Goal: Task Accomplishment & Management: Manage account settings

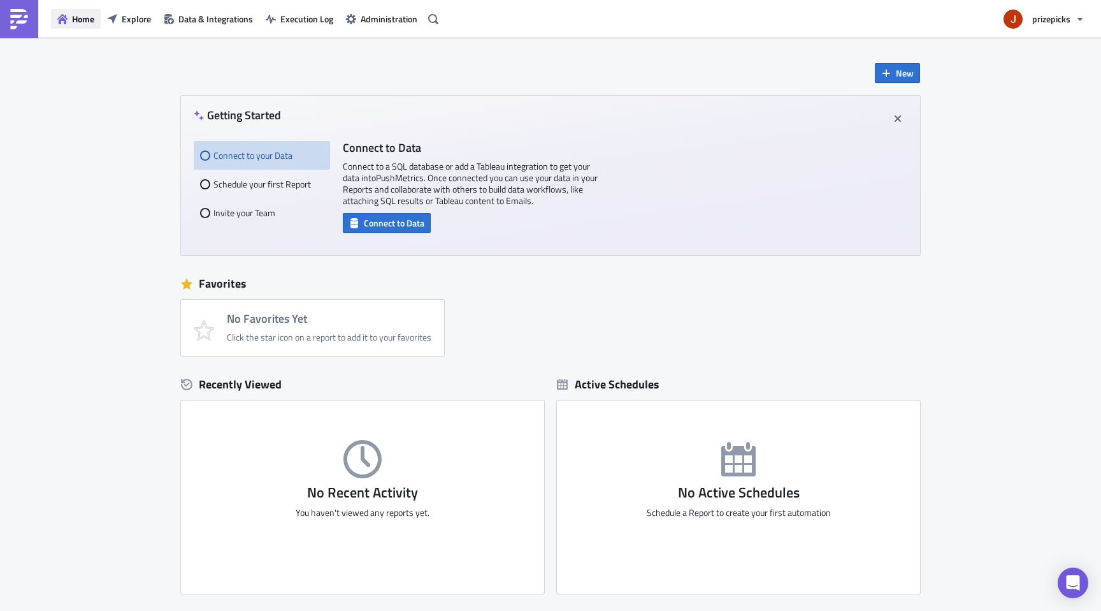
click at [78, 22] on span "Home" at bounding box center [83, 18] width 22 height 13
click at [195, 18] on span "Data & Integrations" at bounding box center [215, 18] width 75 height 13
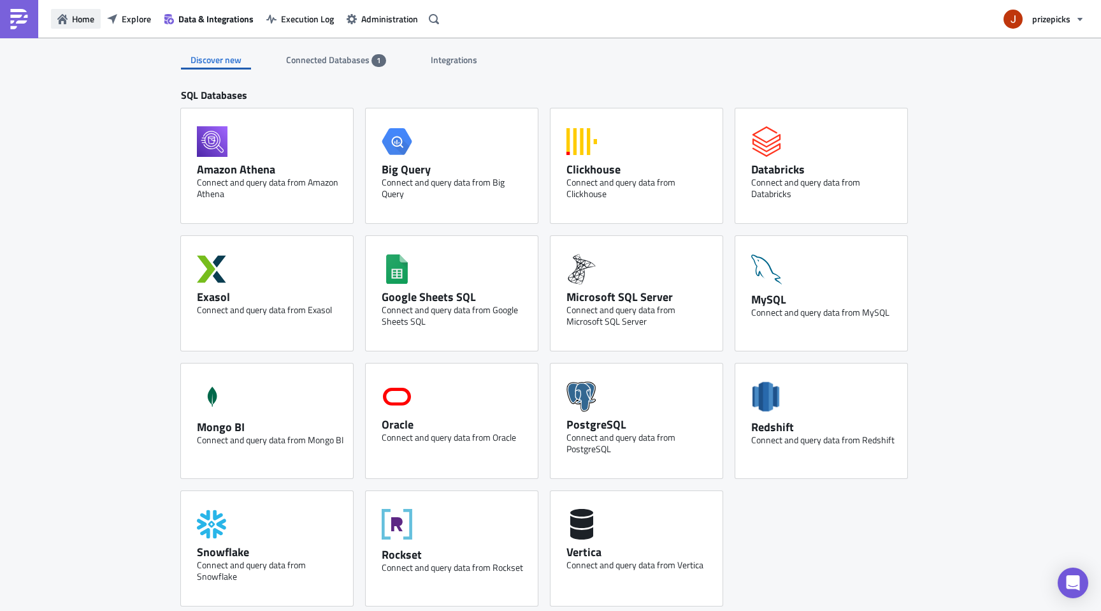
click at [84, 18] on span "Home" at bounding box center [83, 18] width 22 height 13
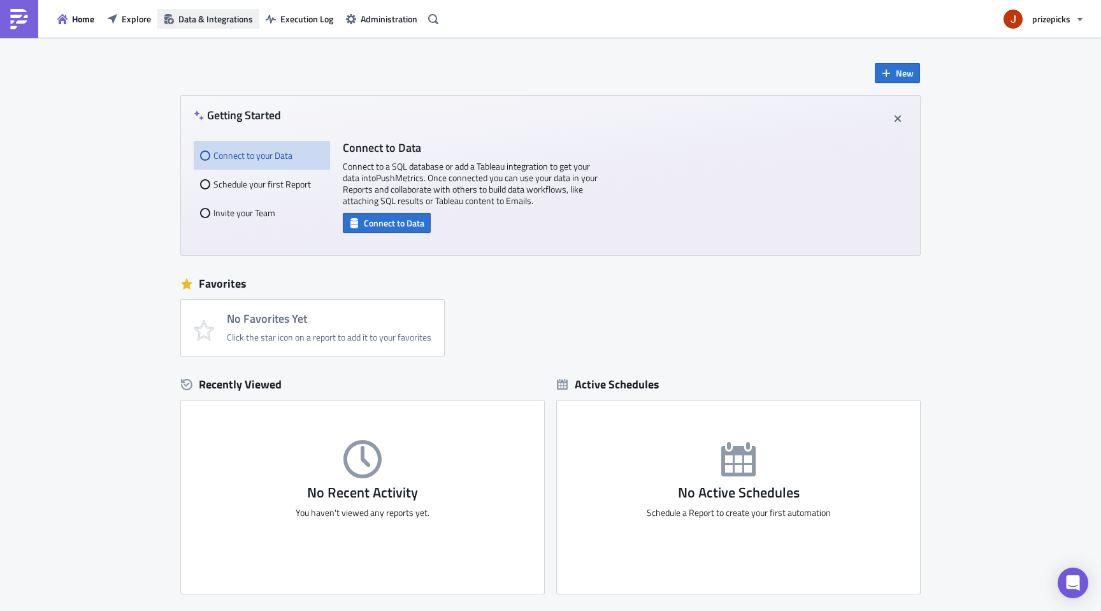
click at [169, 17] on icon "button" at bounding box center [169, 19] width 10 height 10
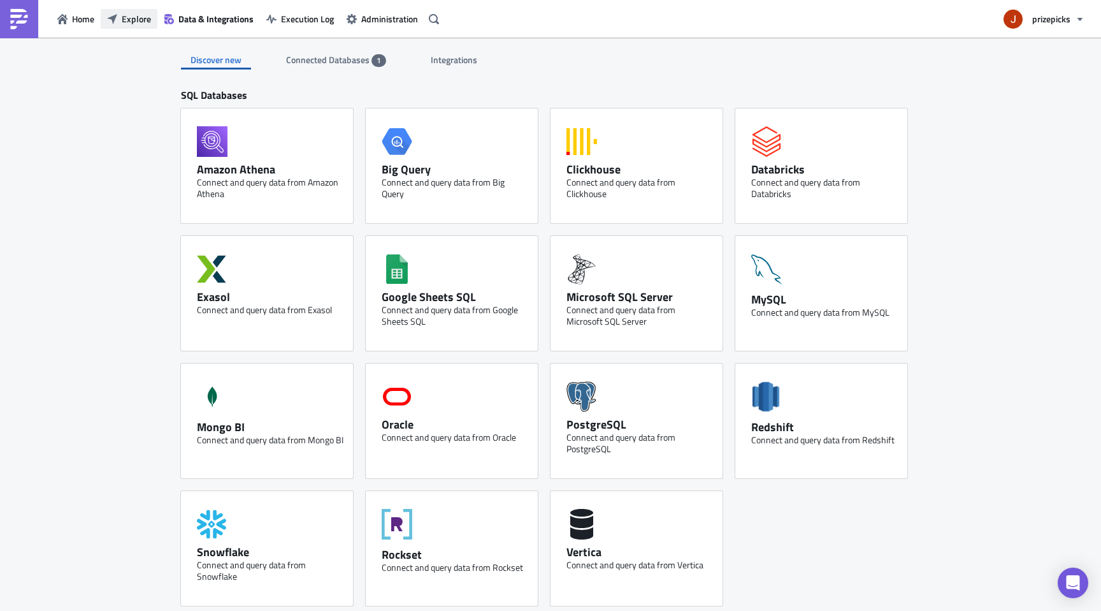
click at [128, 15] on span "Explore" at bounding box center [136, 18] width 29 height 13
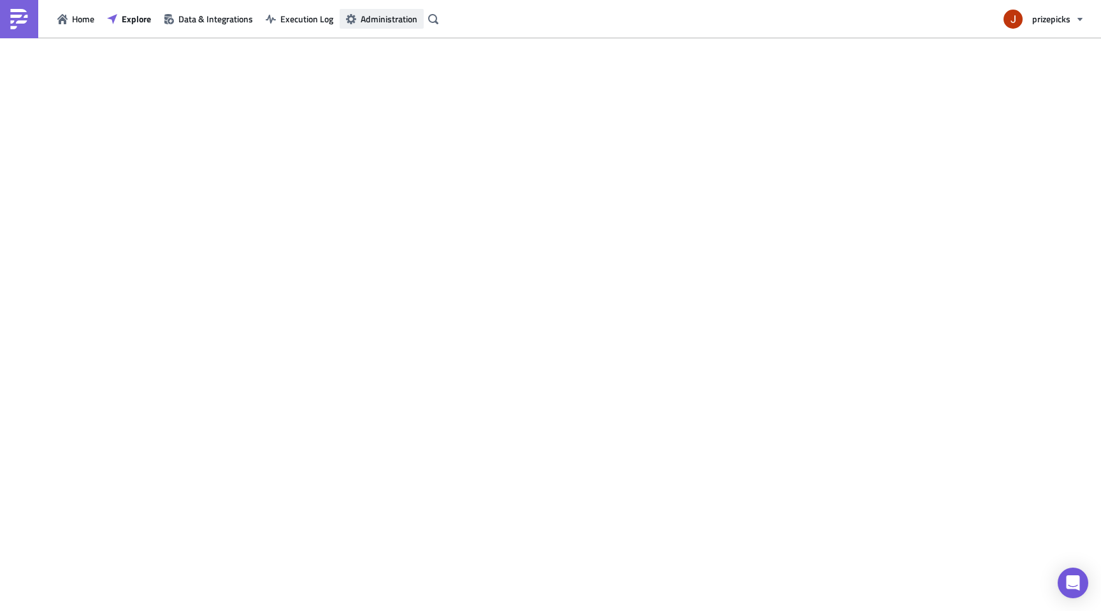
click at [396, 22] on span "Administration" at bounding box center [389, 18] width 57 height 13
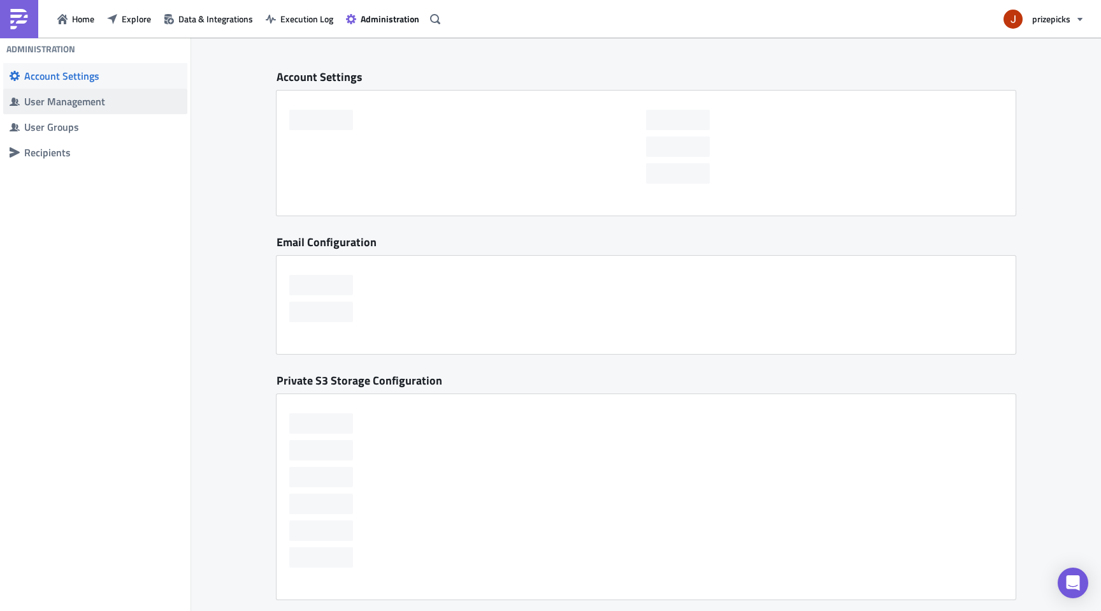
click at [90, 107] on div "User Management" at bounding box center [102, 101] width 157 height 13
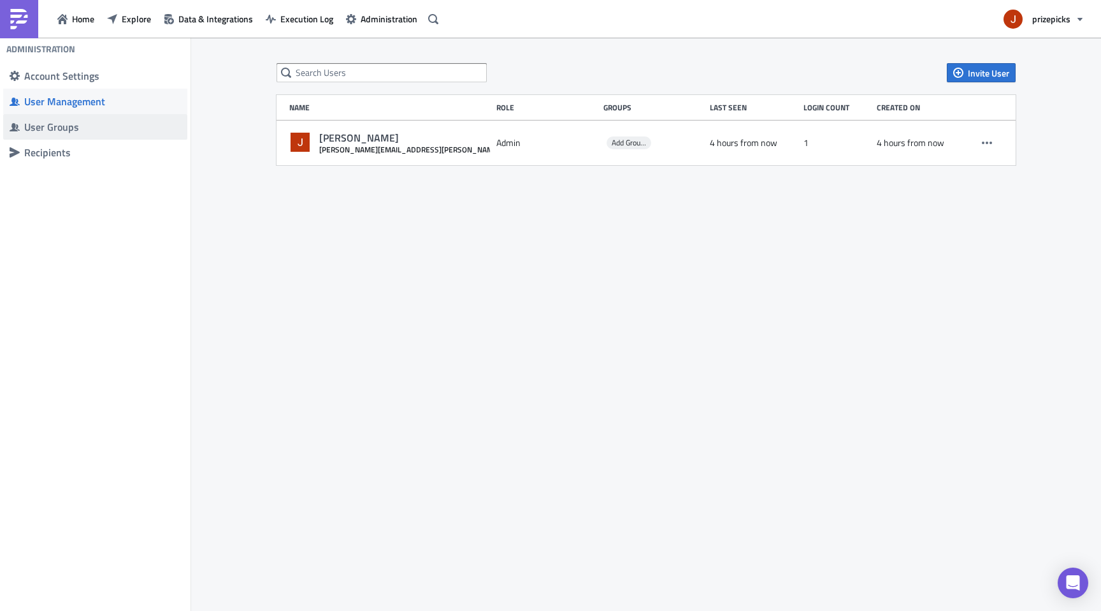
click at [91, 136] on span "User Groups" at bounding box center [95, 126] width 184 height 25
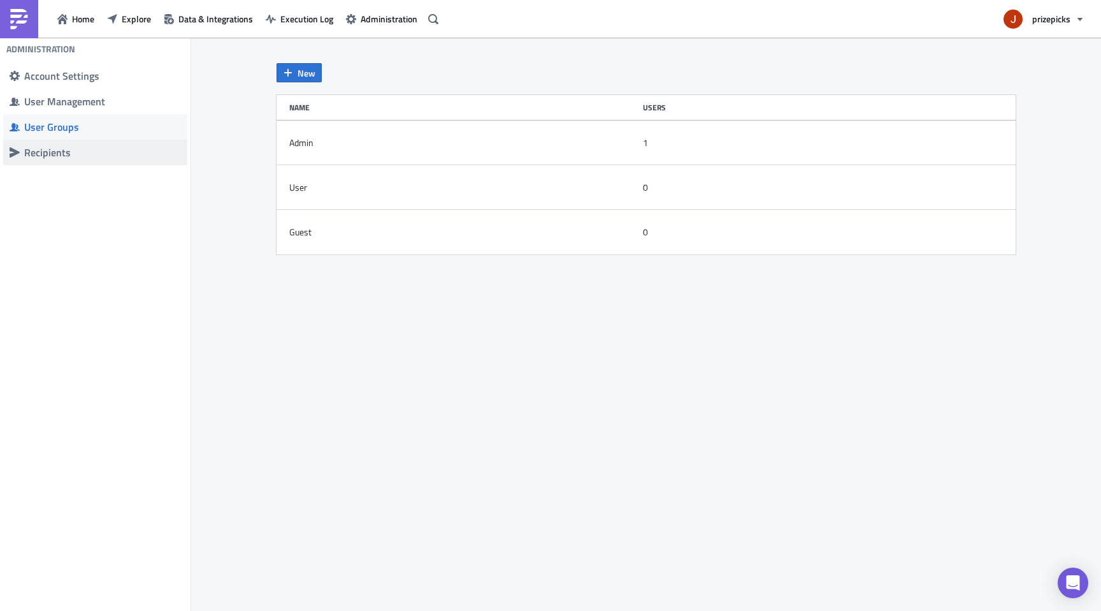
click at [92, 158] on div "Recipients" at bounding box center [102, 152] width 157 height 13
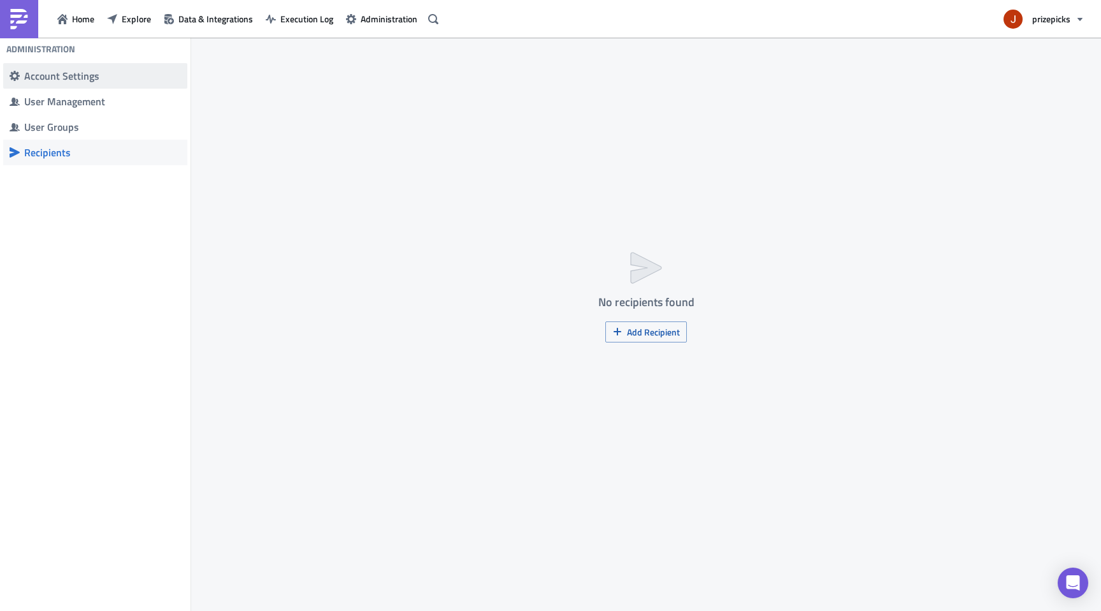
click at [106, 65] on span "Account Settings" at bounding box center [95, 75] width 184 height 25
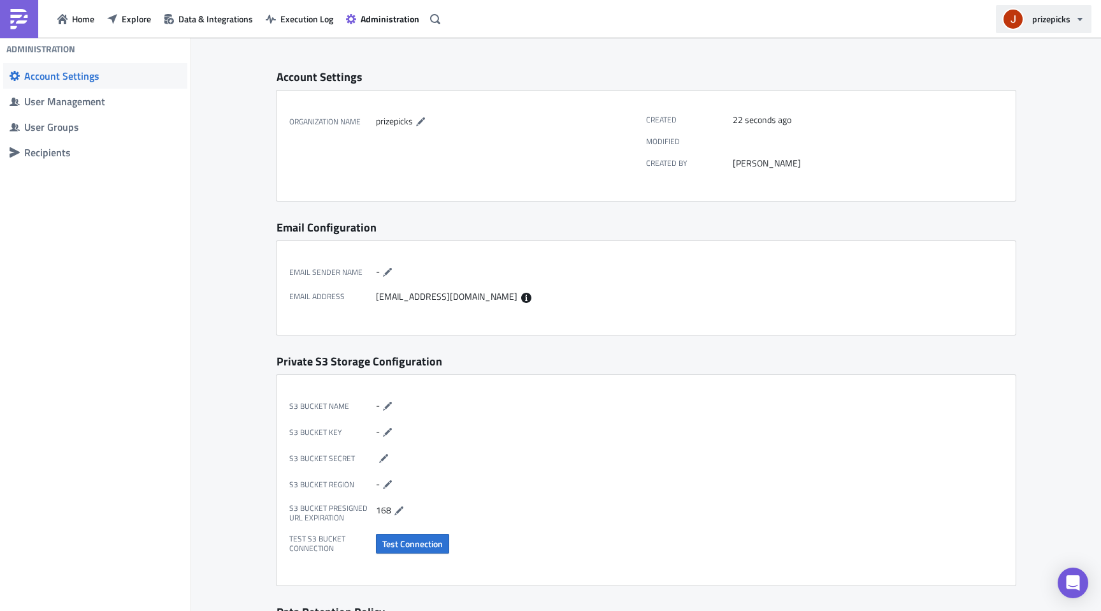
click at [1038, 20] on span "prizepicks" at bounding box center [1051, 18] width 38 height 13
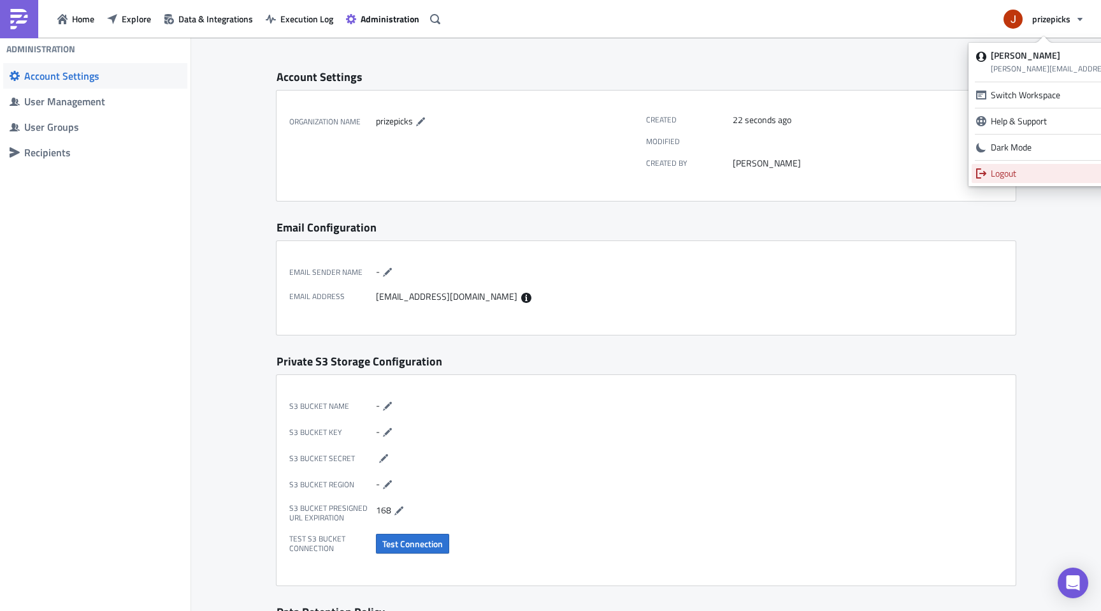
click at [1016, 173] on div "Logout" at bounding box center [1111, 173] width 240 height 13
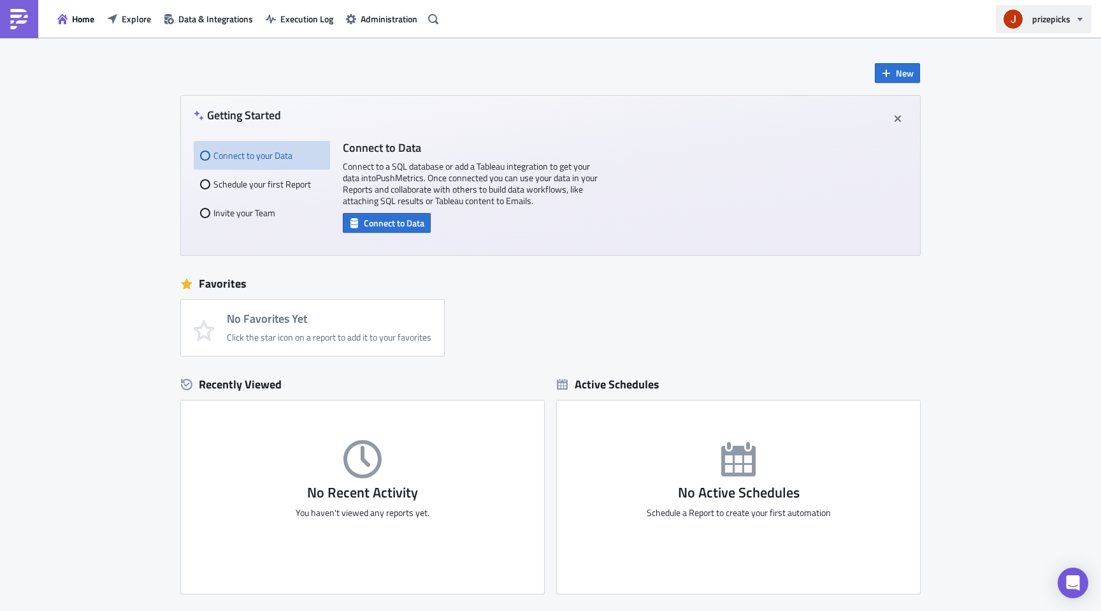
click at [1018, 13] on img "button" at bounding box center [1014, 19] width 22 height 22
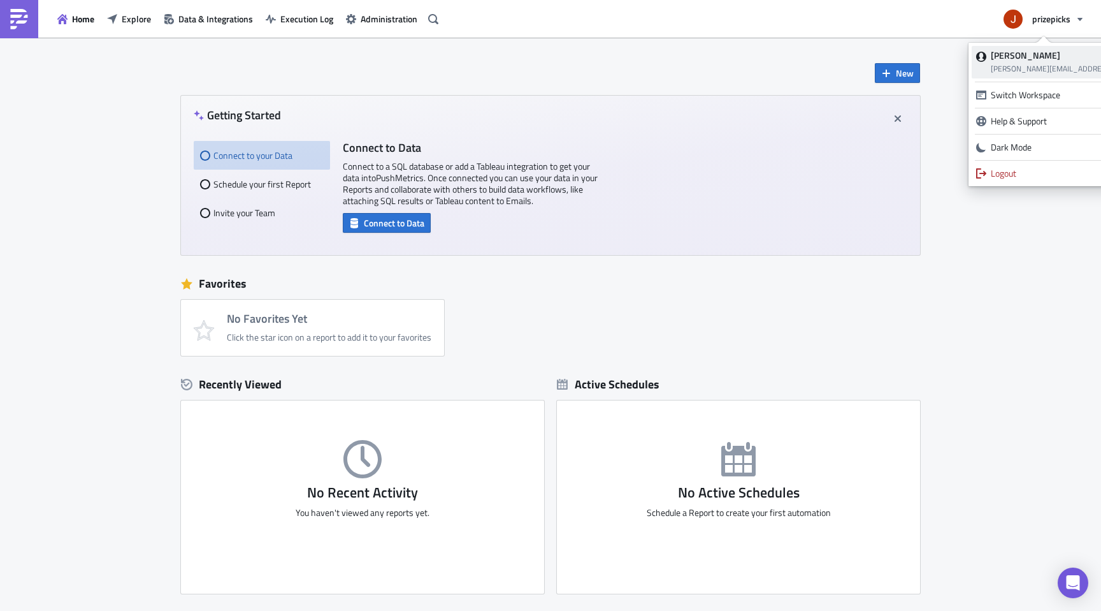
click at [1044, 66] on span "[PERSON_NAME][EMAIL_ADDRESS][PERSON_NAME][DOMAIN_NAME]" at bounding box center [1111, 68] width 240 height 12
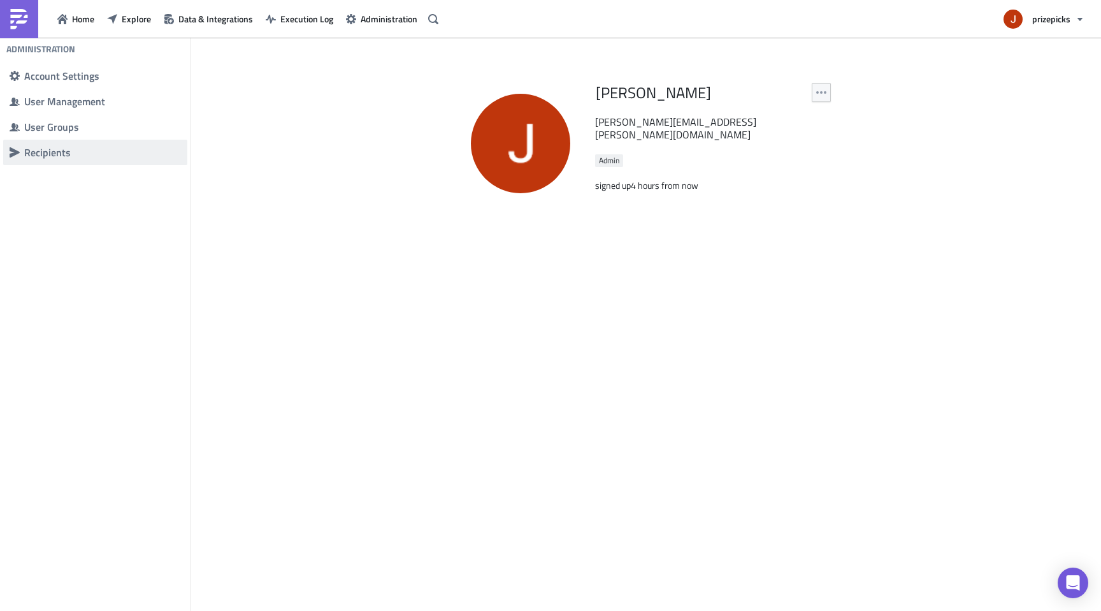
click at [29, 150] on div "Recipients" at bounding box center [102, 152] width 157 height 13
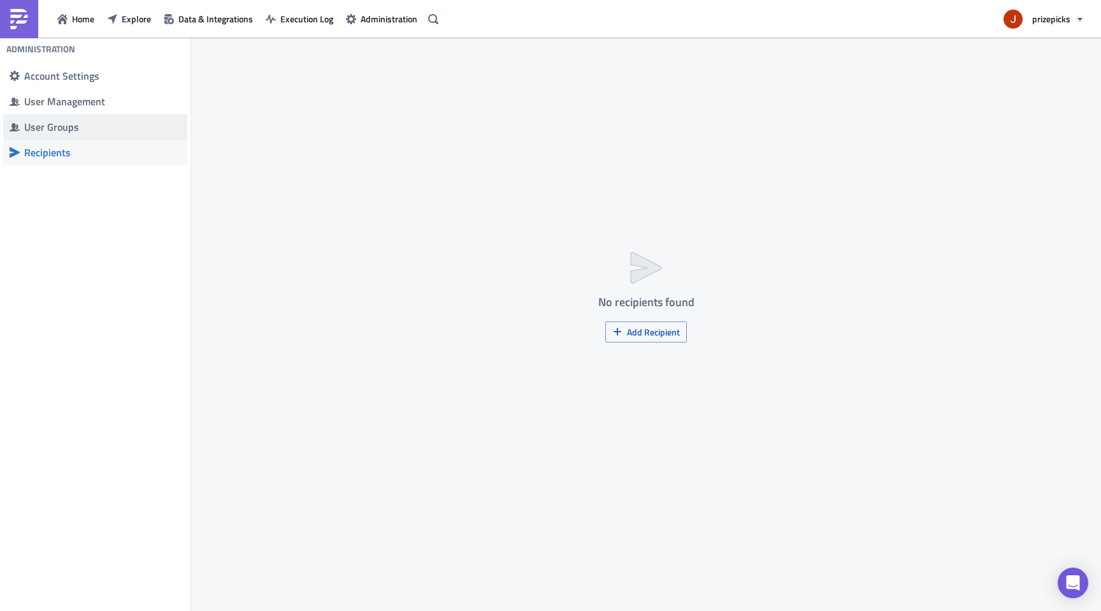
click at [54, 129] on div "User Groups" at bounding box center [102, 126] width 157 height 13
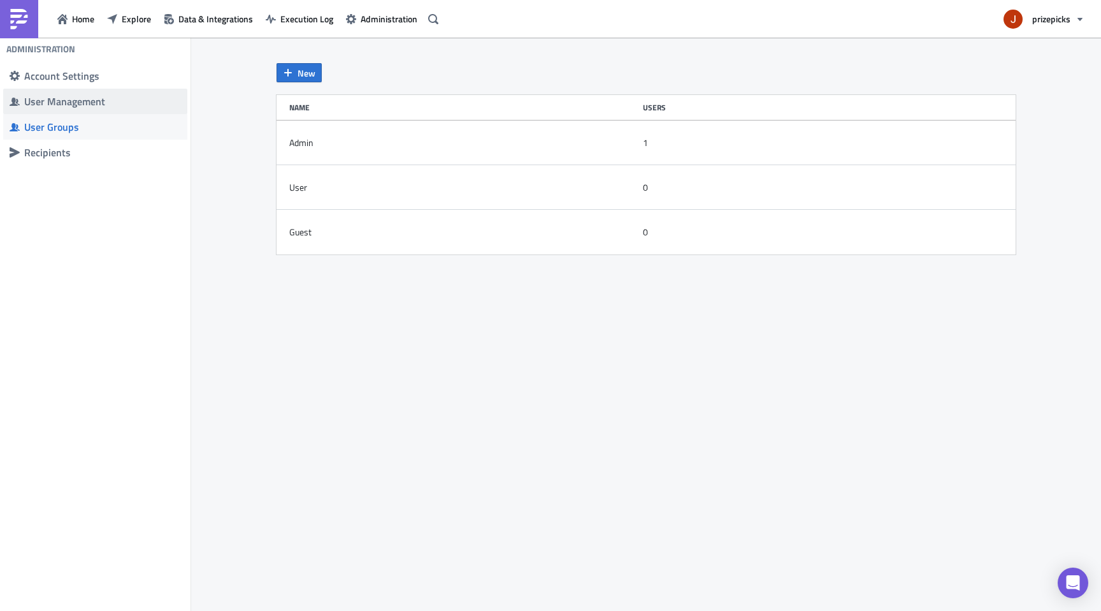
click at [73, 108] on span "User Management" at bounding box center [95, 101] width 184 height 25
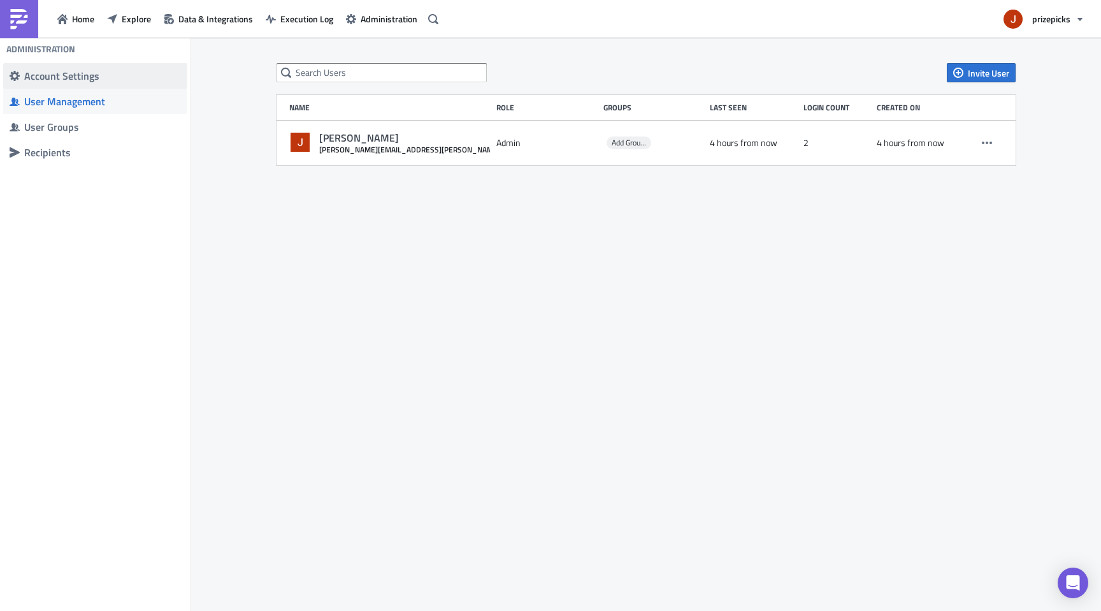
click at [90, 82] on div "Account Settings" at bounding box center [102, 75] width 157 height 13
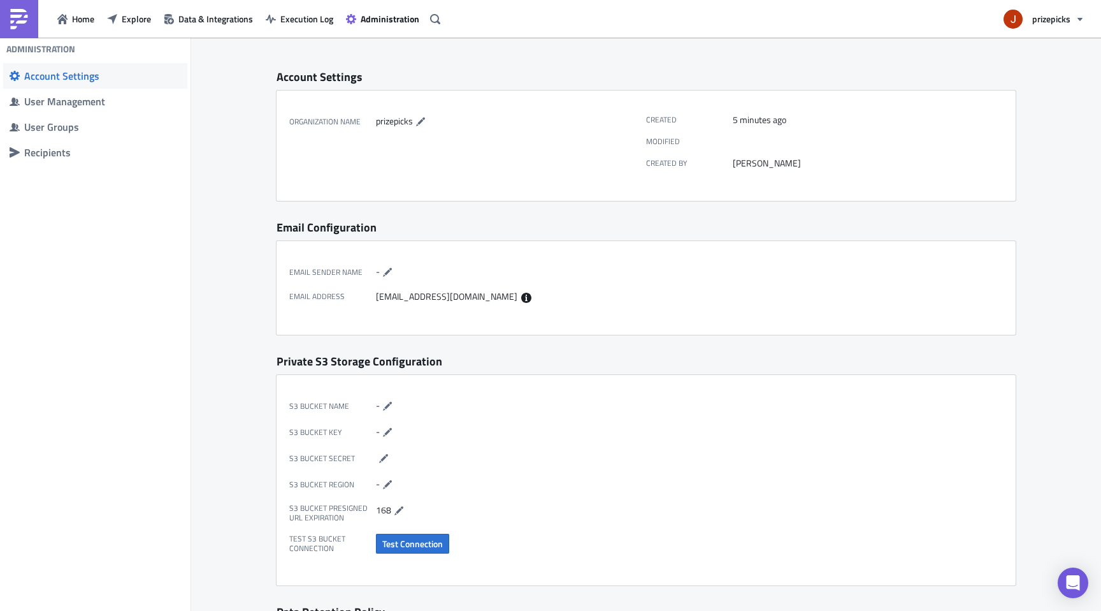
click at [26, 22] on img at bounding box center [19, 19] width 20 height 20
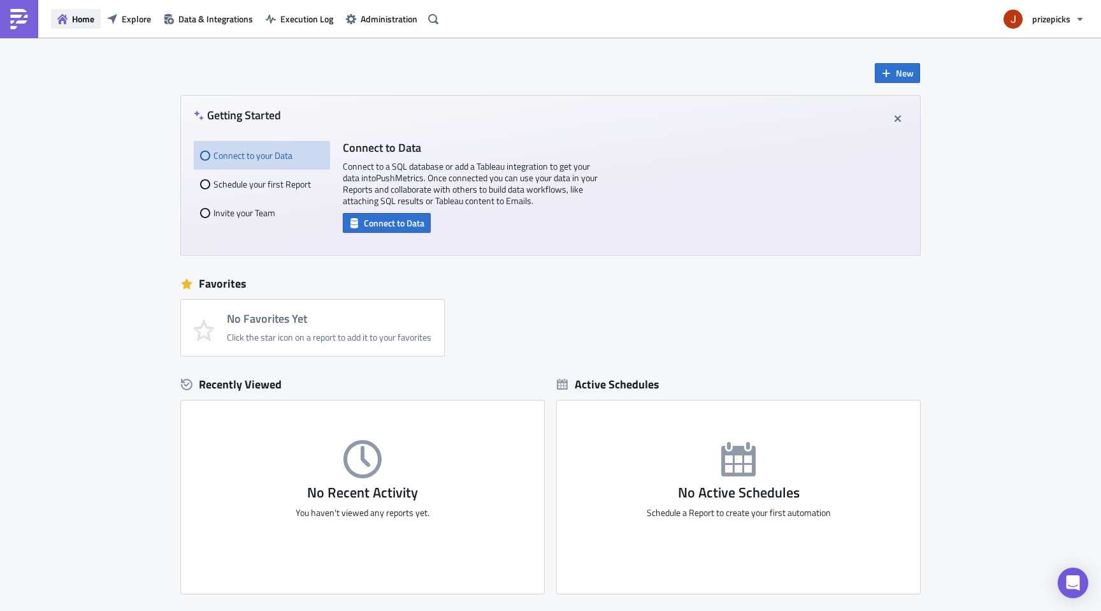
click at [74, 22] on span "Home" at bounding box center [83, 18] width 22 height 13
click at [66, 24] on icon "button" at bounding box center [62, 19] width 10 height 10
click at [123, 25] on span "Explore" at bounding box center [136, 18] width 29 height 13
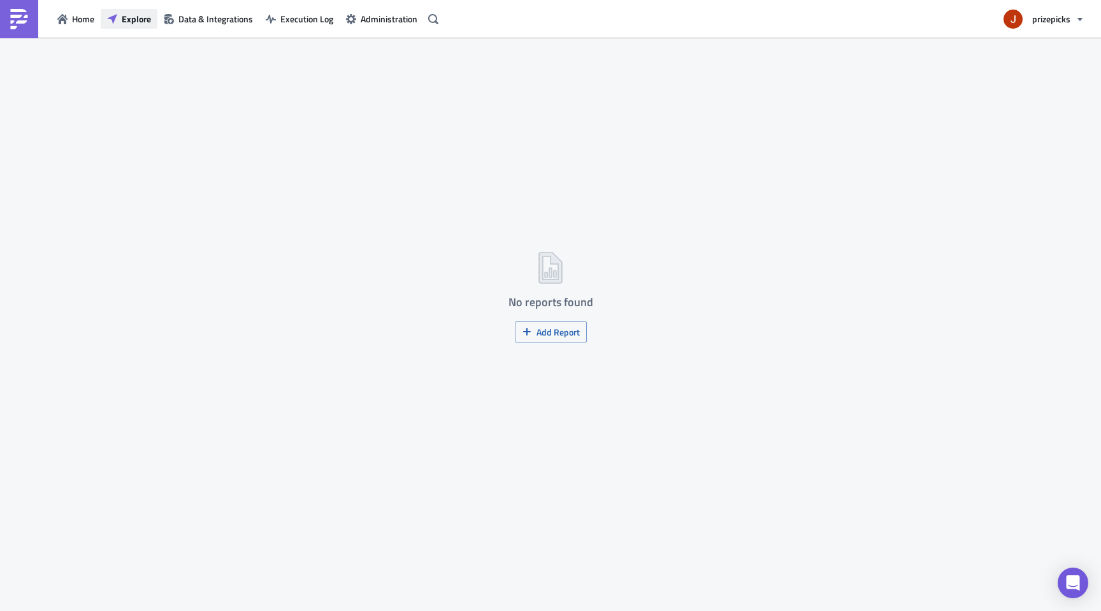
click at [131, 19] on span "Explore" at bounding box center [136, 18] width 29 height 13
click at [73, 18] on span "Home" at bounding box center [83, 18] width 22 height 13
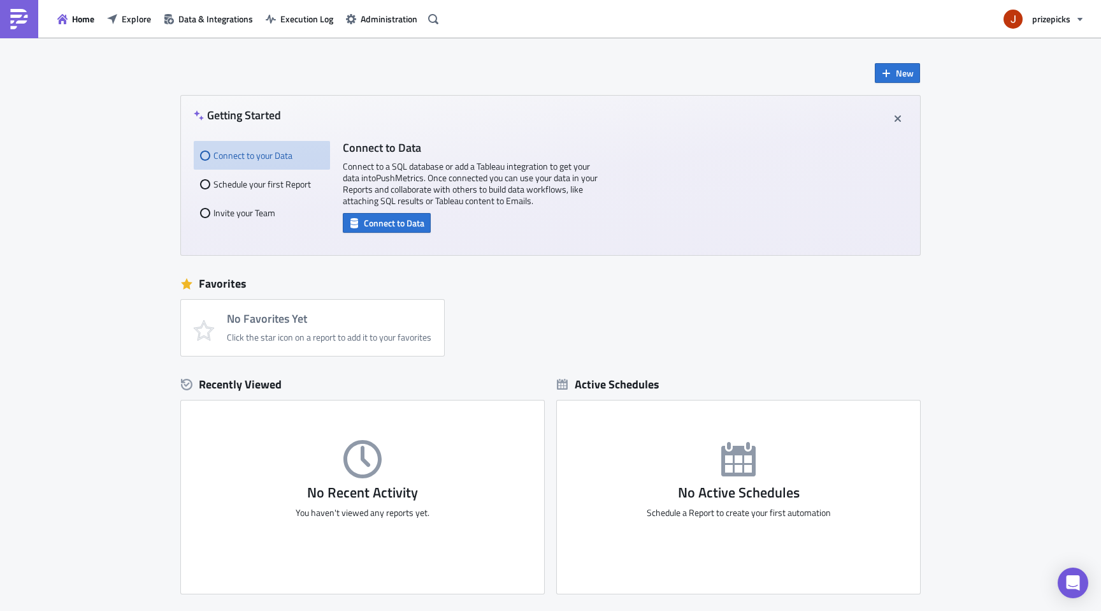
scroll to position [108, 0]
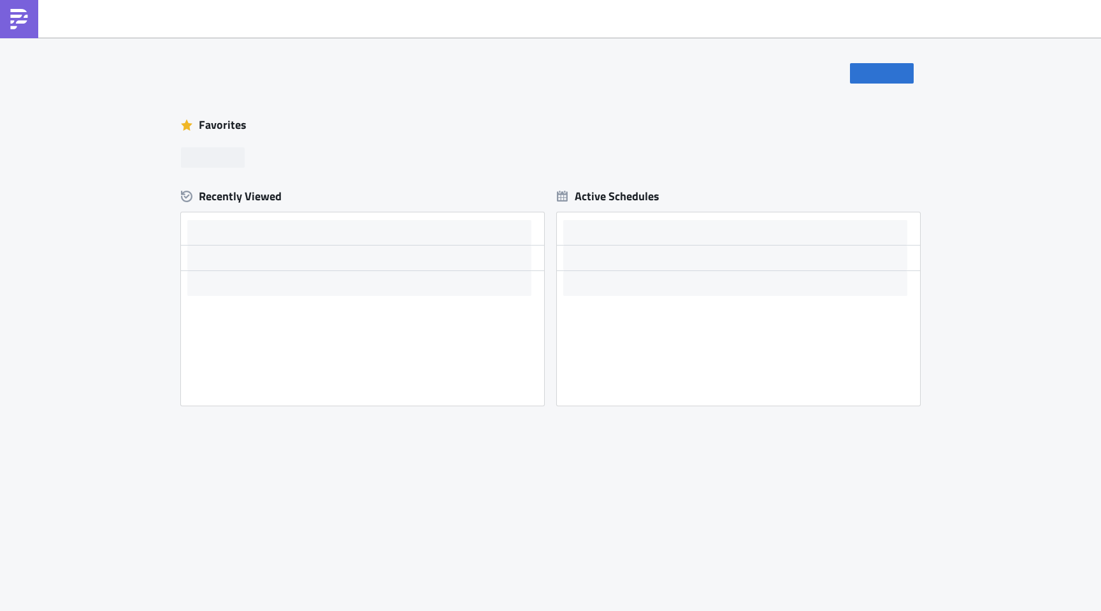
drag, startPoint x: 0, startPoint y: 0, endPoint x: 728, endPoint y: 62, distance: 730.5
click at [728, 62] on div "New Favorites Recently Viewed Active Schedules" at bounding box center [550, 261] width 765 height 446
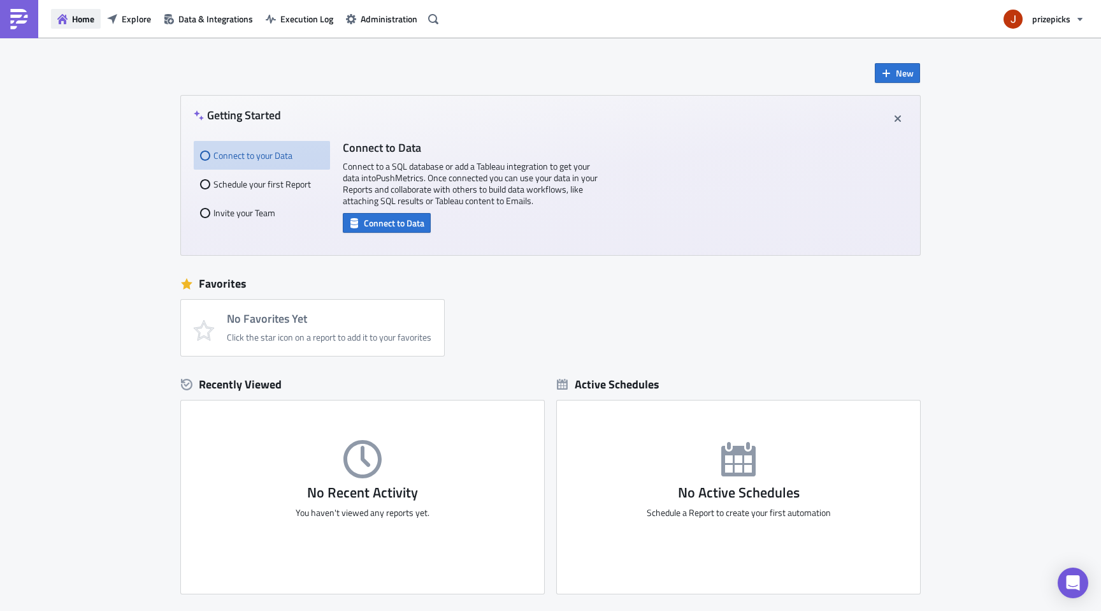
click at [65, 18] on icon "button" at bounding box center [62, 19] width 10 height 10
click at [82, 24] on span "Home" at bounding box center [83, 18] width 22 height 13
click at [126, 21] on span "Explore" at bounding box center [136, 18] width 29 height 13
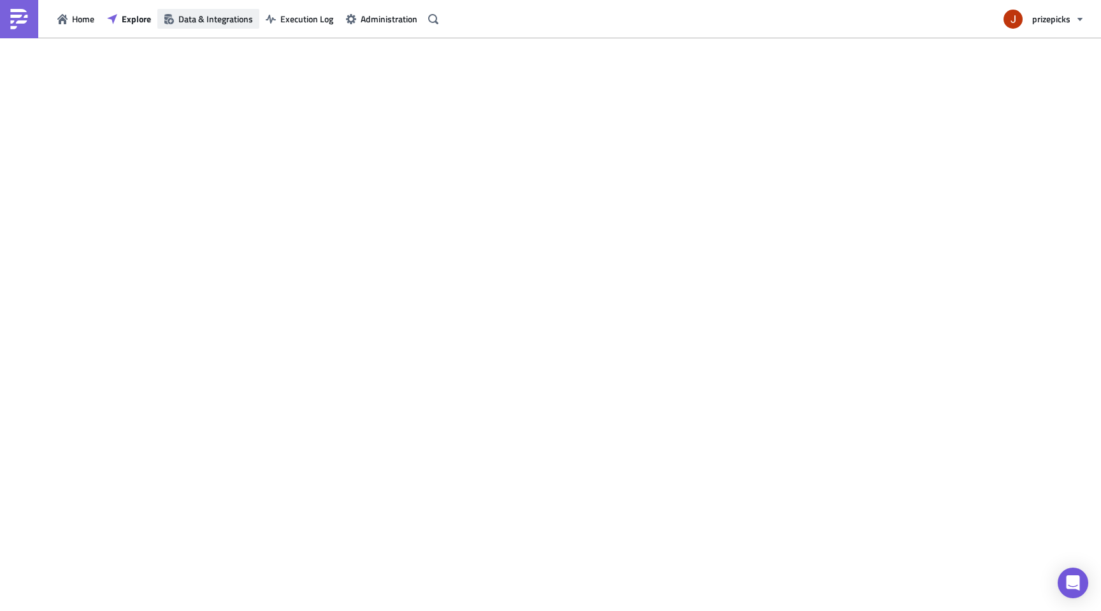
click at [199, 17] on span "Data & Integrations" at bounding box center [215, 18] width 75 height 13
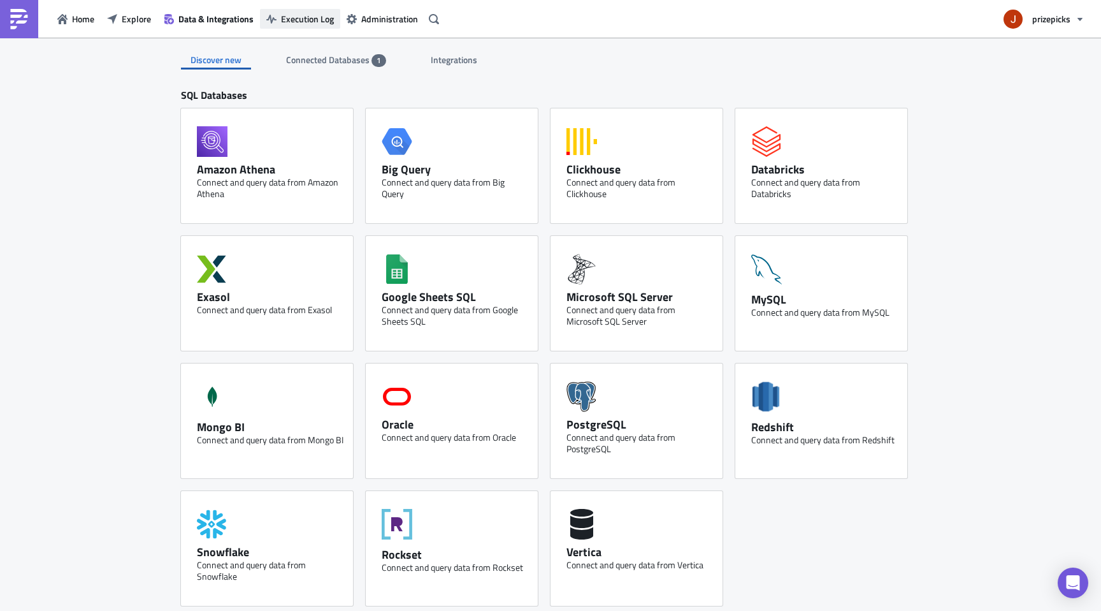
click at [310, 15] on span "Execution Log" at bounding box center [307, 18] width 53 height 13
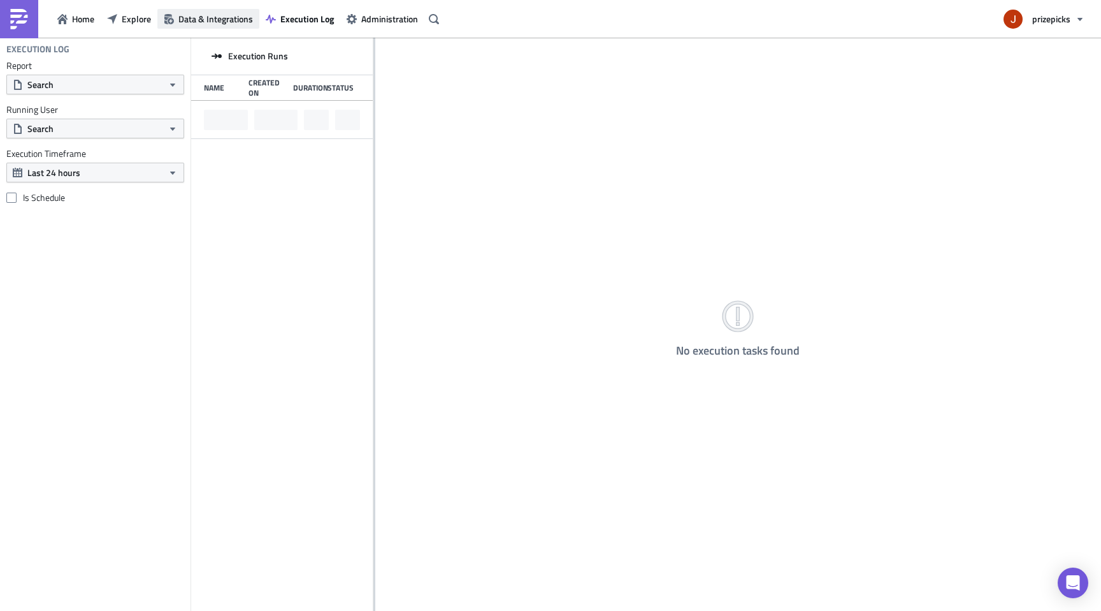
click at [214, 19] on span "Data & Integrations" at bounding box center [215, 18] width 75 height 13
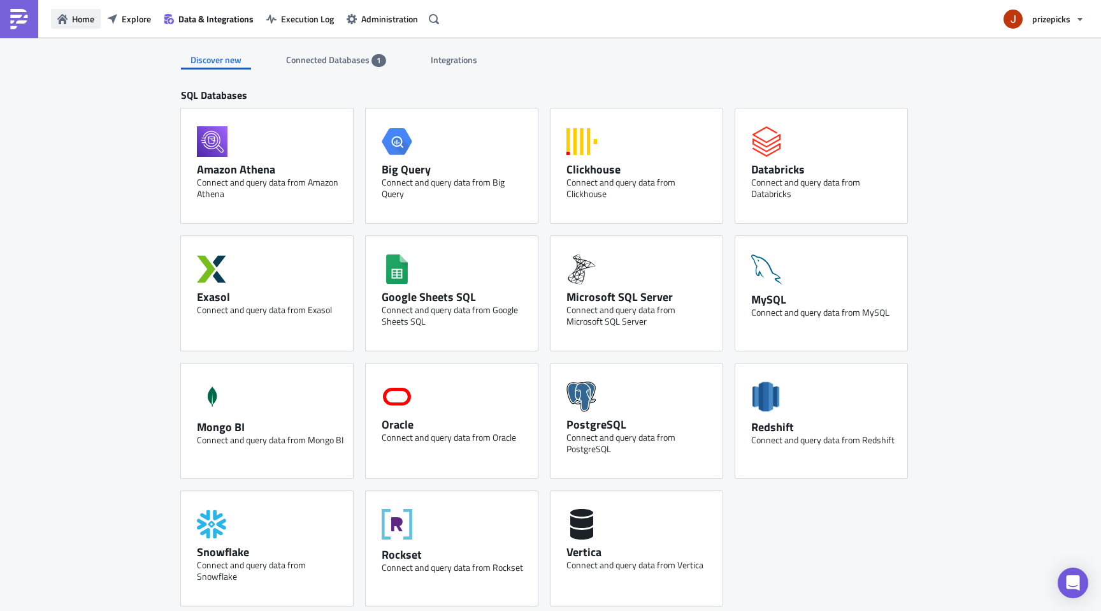
click at [88, 9] on button "Home" at bounding box center [76, 19] width 50 height 20
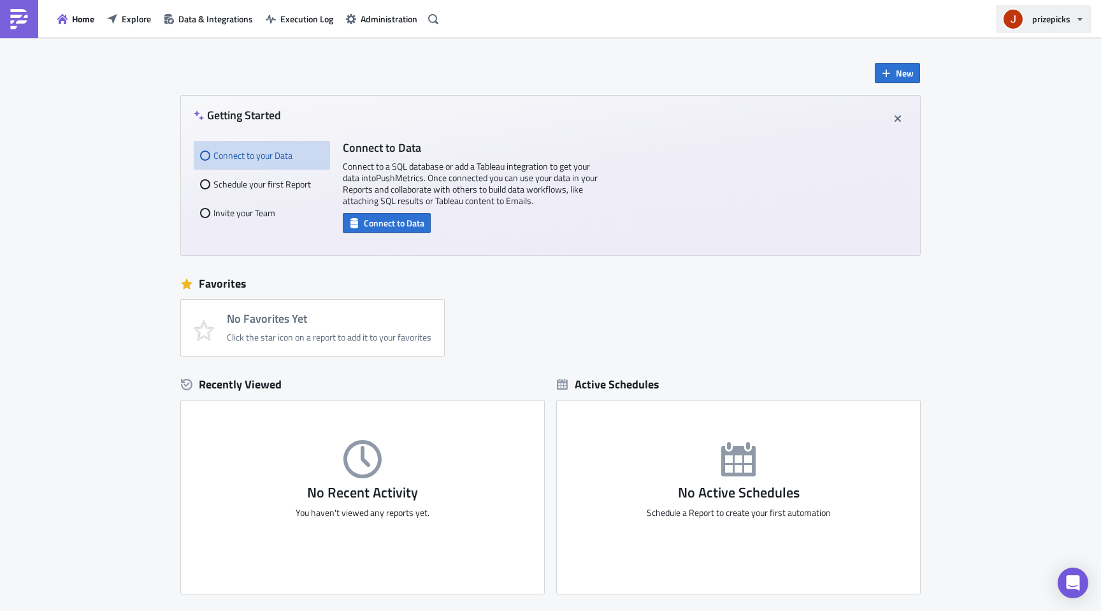
click at [1025, 26] on button "prizepicks" at bounding box center [1044, 19] width 96 height 28
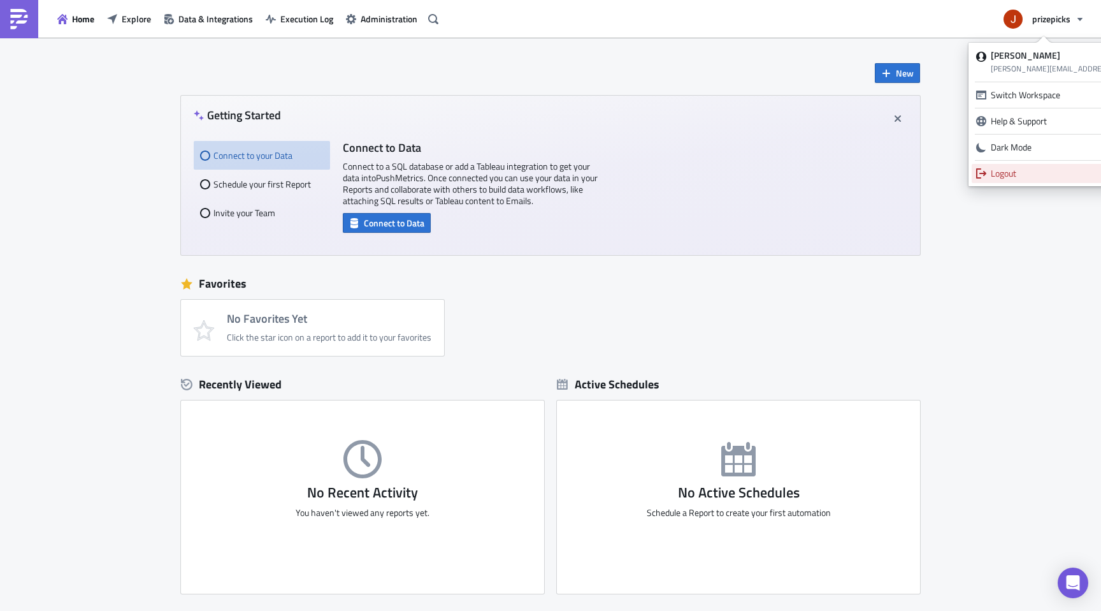
click at [1035, 174] on div "Logout" at bounding box center [1111, 173] width 240 height 13
